Goal: Transaction & Acquisition: Purchase product/service

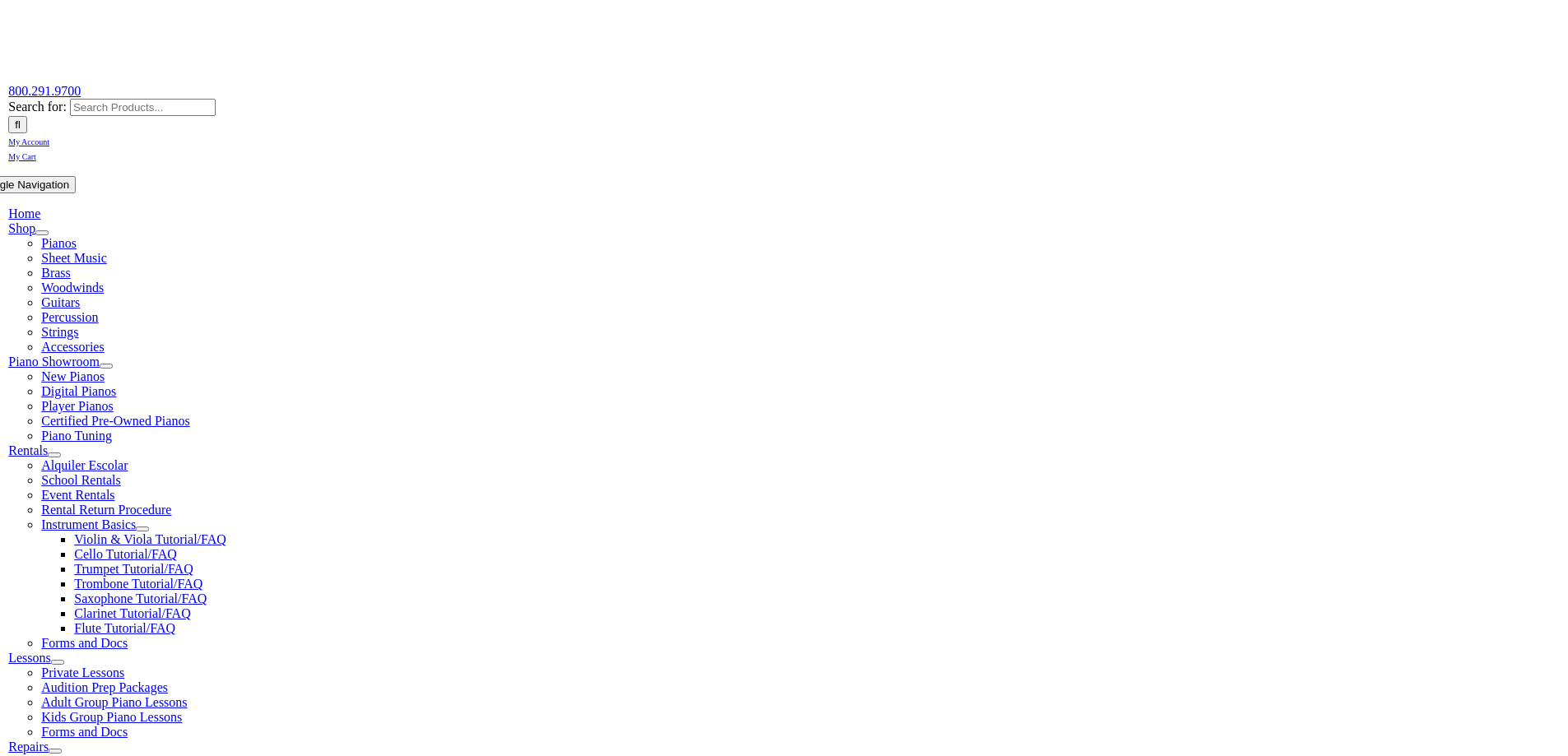
scroll to position [247, 0]
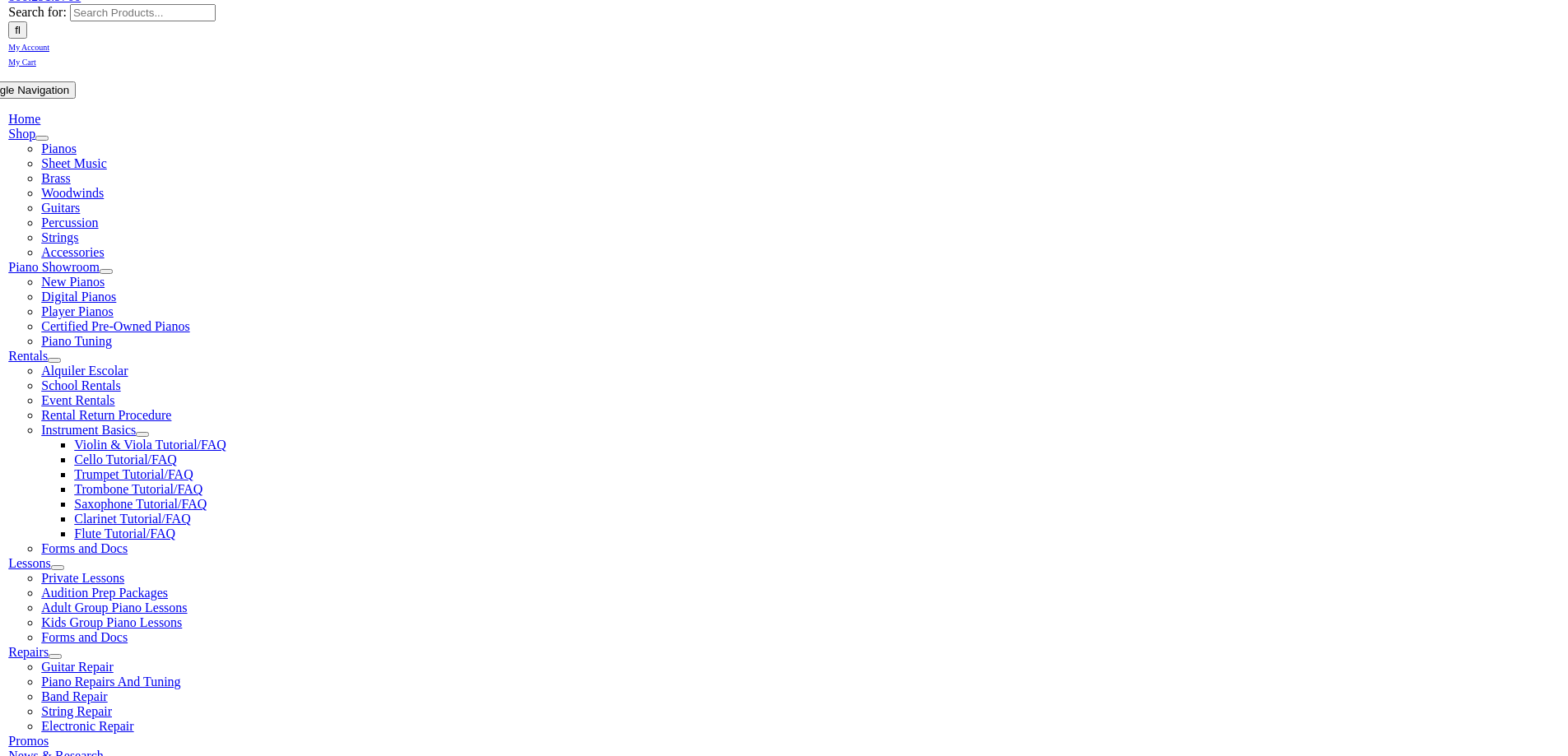
type input "spring"
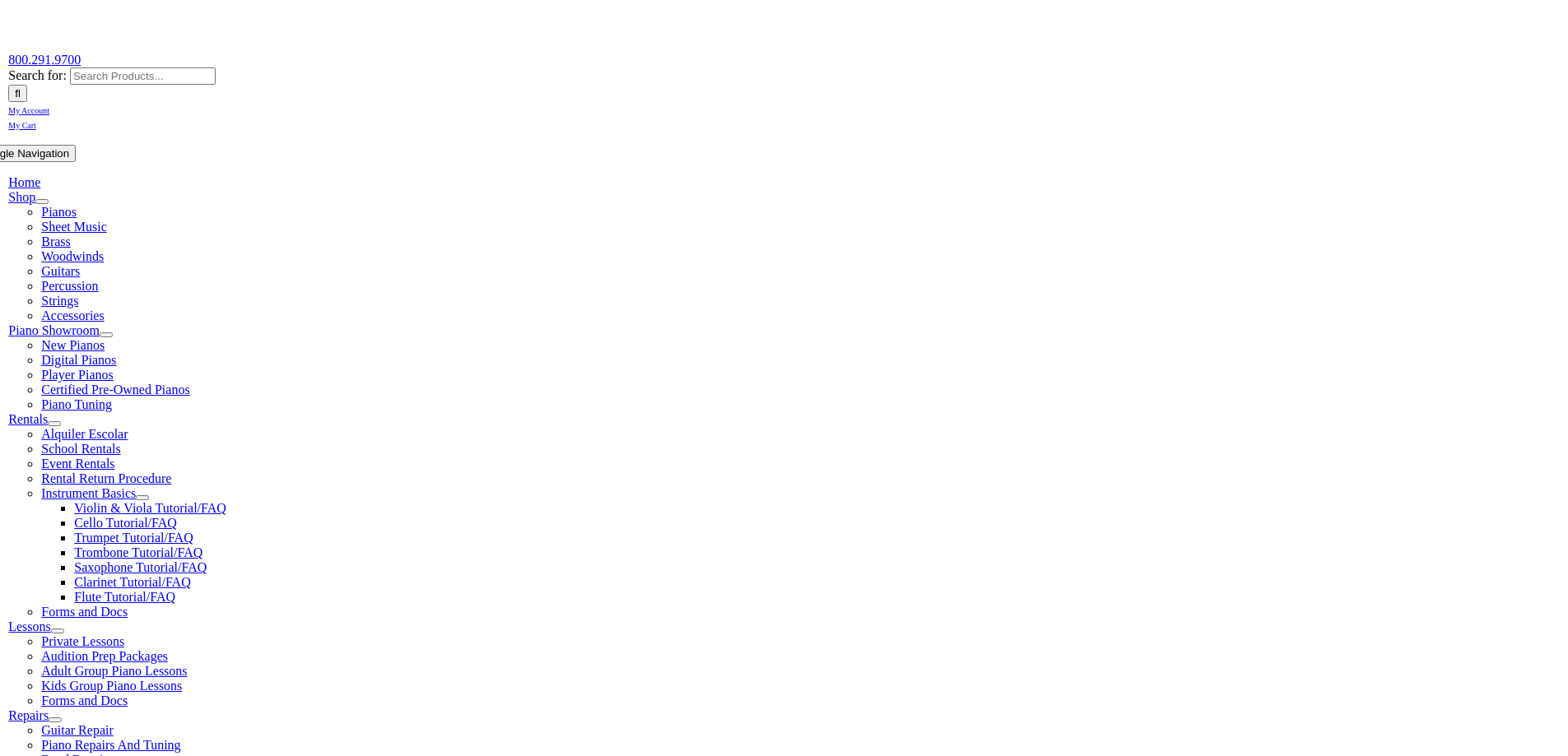
scroll to position [329, 0]
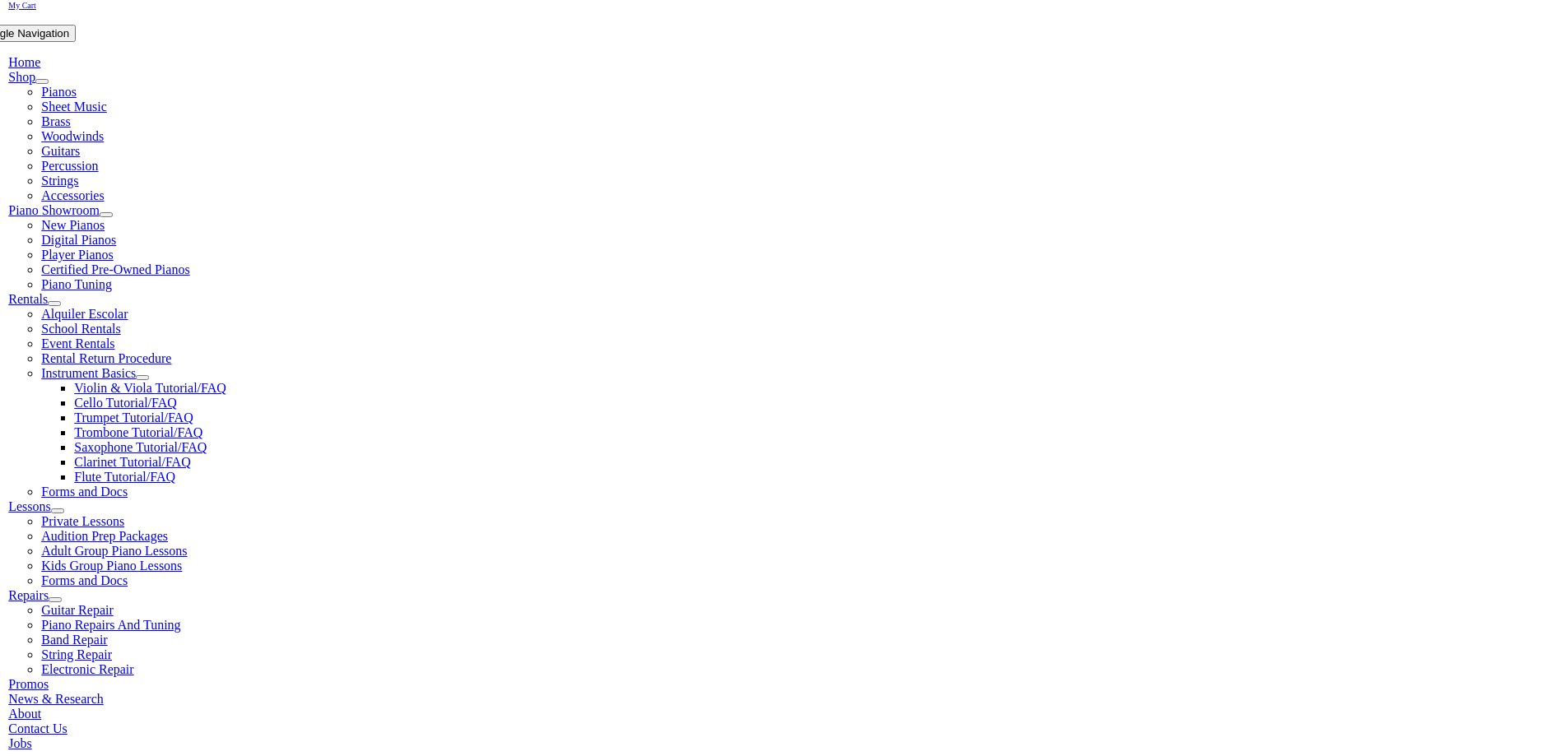
scroll to position [329, 0]
